Goal: Task Accomplishment & Management: Manage account settings

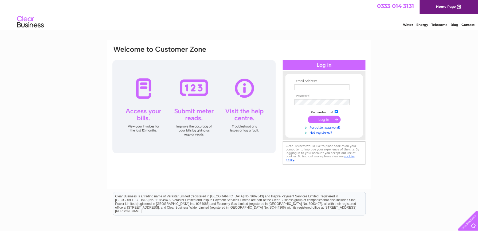
click at [299, 83] on th "Email Address:" at bounding box center [324, 81] width 62 height 4
click at [300, 88] on input "text" at bounding box center [323, 87] width 56 height 6
type input "[PERSON_NAME][EMAIL_ADDRESS][PERSON_NAME][DOMAIN_NAME]"
click at [330, 123] on input "submit" at bounding box center [324, 119] width 33 height 7
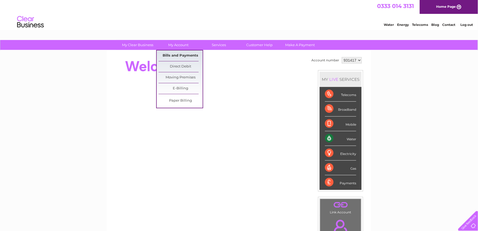
click at [177, 53] on link "Bills and Payments" at bounding box center [181, 56] width 44 height 11
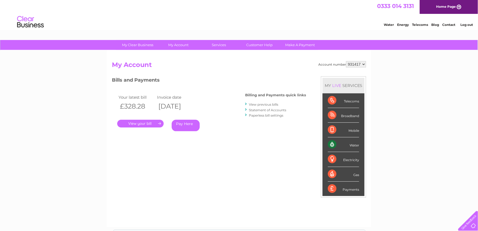
click at [136, 121] on link "." at bounding box center [140, 124] width 47 height 8
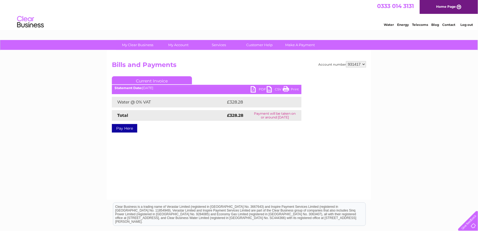
click at [254, 89] on link "PDF" at bounding box center [259, 90] width 16 height 8
